Goal: Transaction & Acquisition: Book appointment/travel/reservation

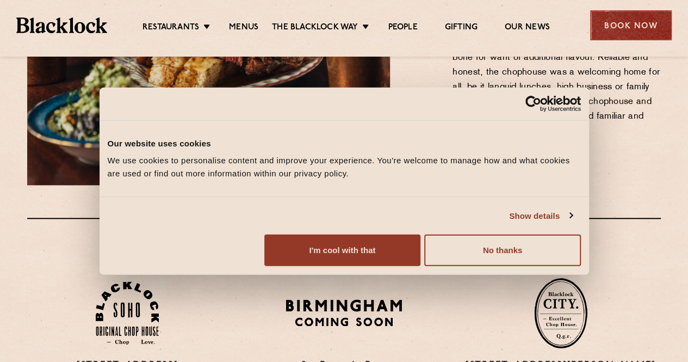
click at [627, 32] on div "Book Now" at bounding box center [631, 25] width 82 height 30
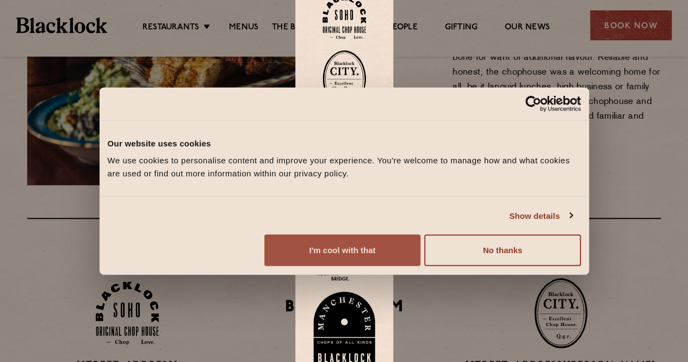
click at [421, 266] on button "I'm cool with that" at bounding box center [342, 250] width 156 height 32
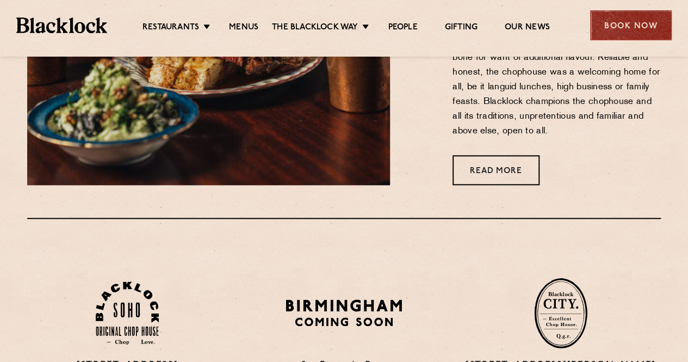
click at [636, 19] on div "Book Now" at bounding box center [631, 25] width 82 height 30
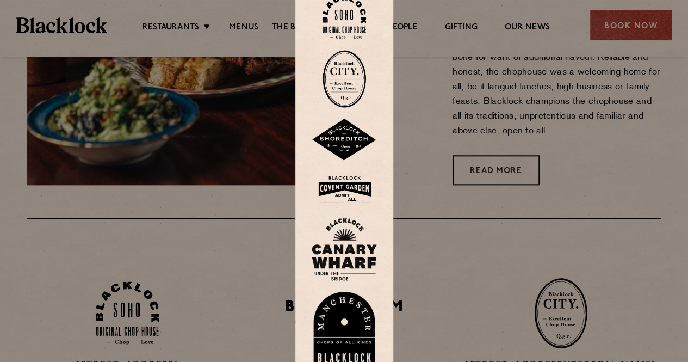
click at [356, 14] on img at bounding box center [345, 17] width 44 height 44
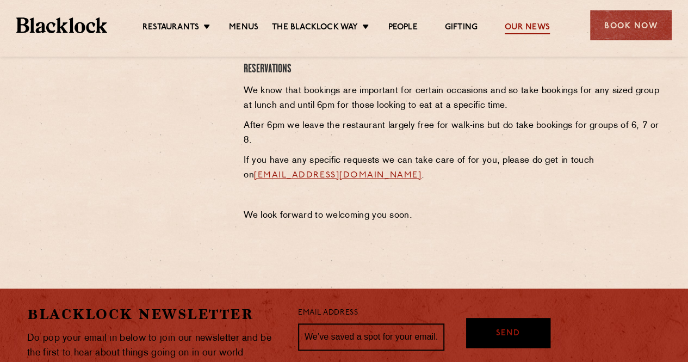
scroll to position [524, 0]
